Goal: Navigation & Orientation: Find specific page/section

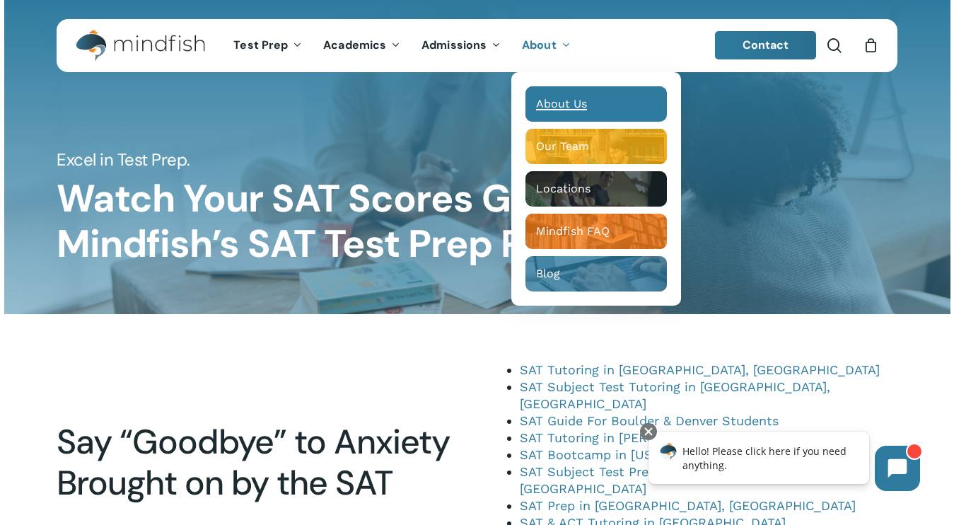
click at [551, 106] on span "About Us" at bounding box center [561, 103] width 51 height 13
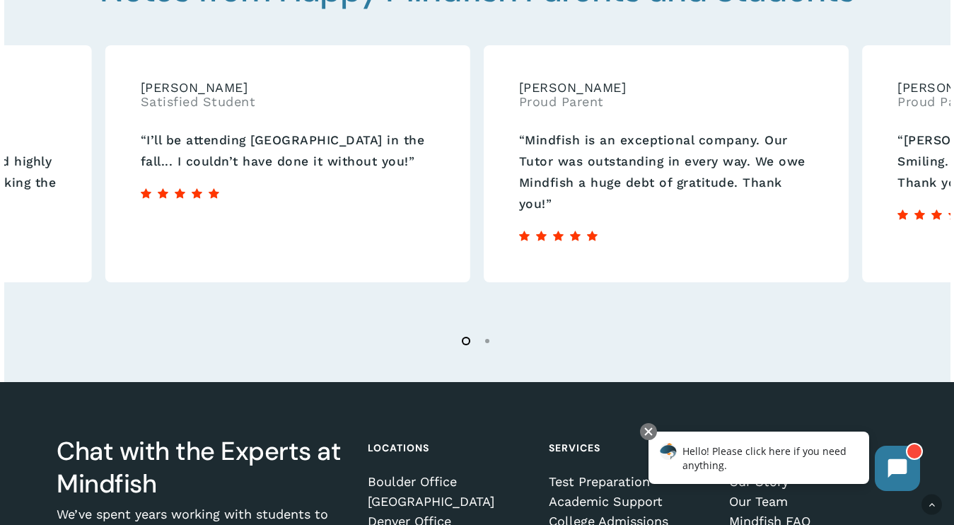
scroll to position [2185, 0]
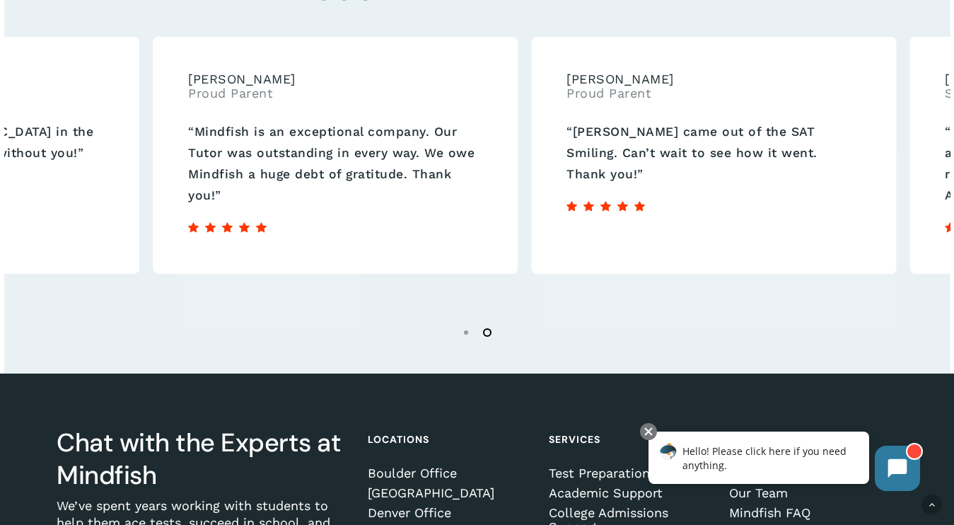
click at [489, 340] on li "Page dot 2" at bounding box center [487, 331] width 21 height 21
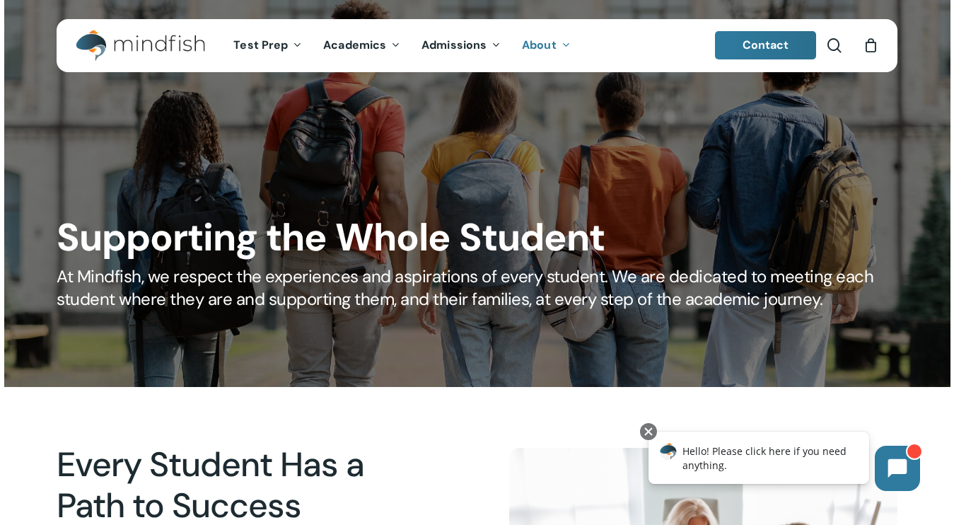
scroll to position [0, 0]
